Goal: Navigation & Orientation: Find specific page/section

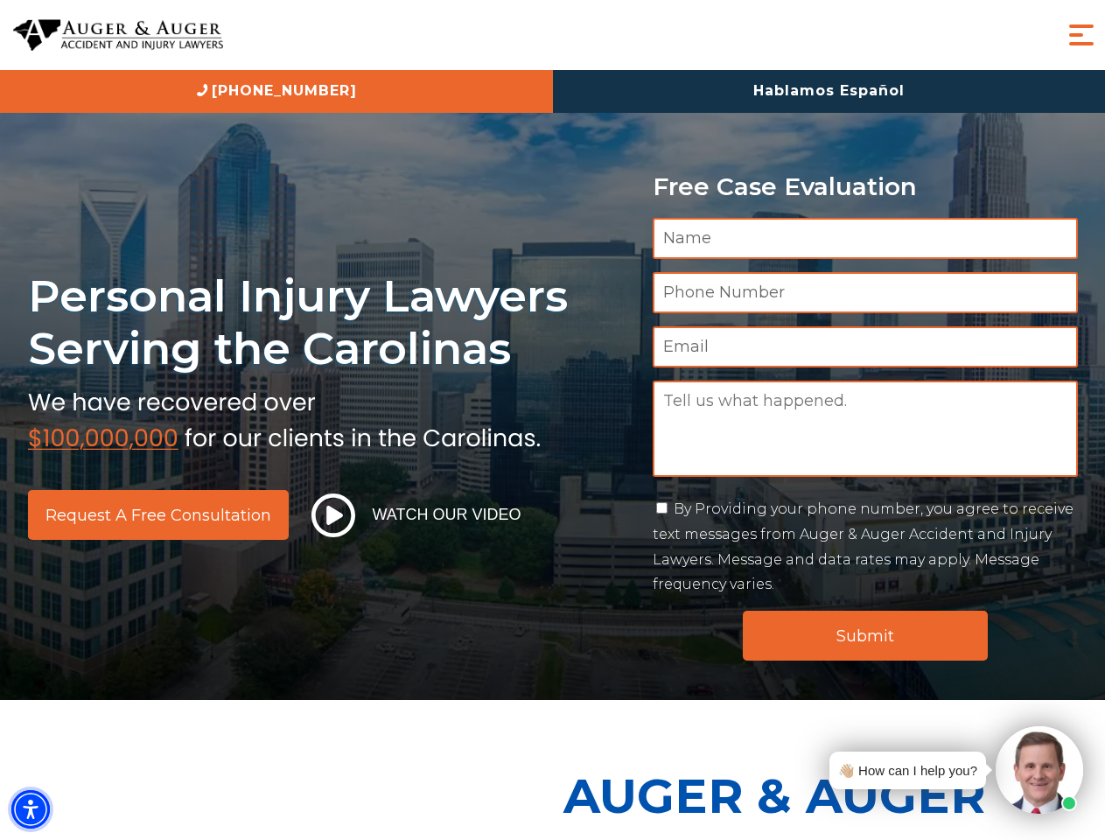
click at [31, 809] on img "Accessibility Menu" at bounding box center [30, 809] width 38 height 38
